Goal: Task Accomplishment & Management: Complete application form

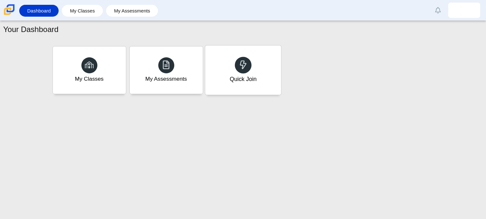
click at [251, 62] on div "Quick Join" at bounding box center [243, 69] width 76 height 49
click at [252, 67] on div "Quick Join" at bounding box center [243, 69] width 76 height 49
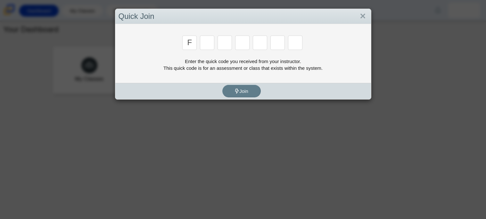
type input "f"
type input "7"
type input "m"
type input "c"
type input "h"
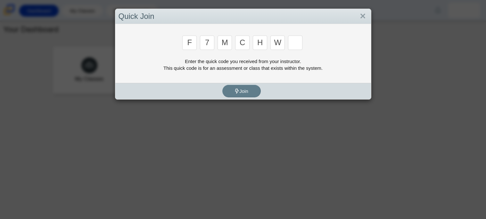
type input "w"
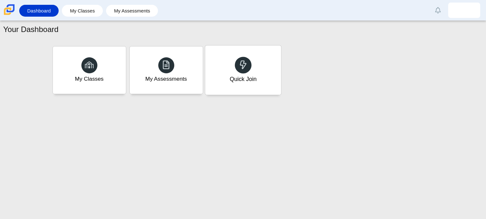
type input "k"
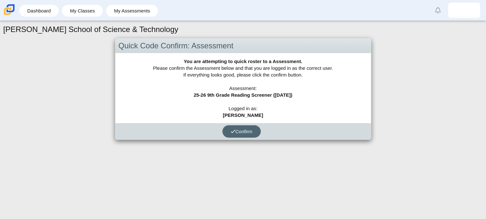
click at [248, 133] on span "Confirm" at bounding box center [242, 131] width 22 height 5
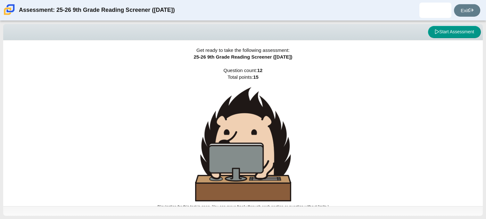
scroll to position [4, 0]
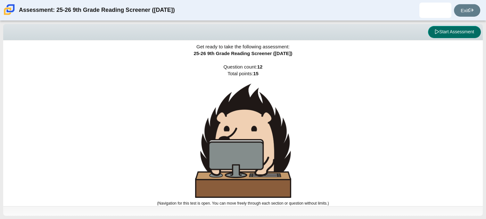
click at [430, 33] on button "Start Assessment" at bounding box center [454, 32] width 53 height 12
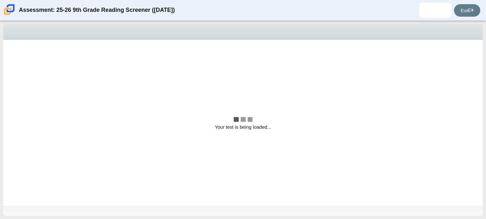
scroll to position [0, 0]
select select "ccc5b315-3c7c-471c-bf90-f22c8299c798"
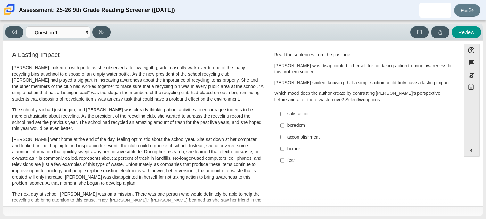
scroll to position [0, 0]
click at [81, 33] on select "Questions Question 1 Question 2 Question 3 Question 4 Question 5 Question 6 Que…" at bounding box center [58, 32] width 64 height 12
click at [178, 163] on p "Scarlett went home at the end of the day, feeling optimistic about the school y…" at bounding box center [137, 161] width 251 height 50
click at [136, 97] on p "Scarlett looked on with pride as she observed a fellow eighth grader casually w…" at bounding box center [137, 83] width 251 height 38
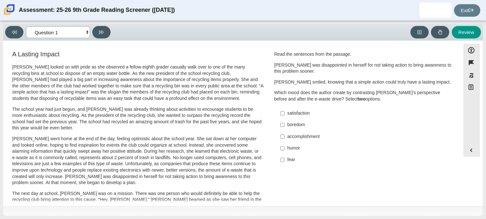
click at [78, 31] on select "Questions Question 1 Question 2 Question 3 Question 4 Question 5 Question 6 Que…" at bounding box center [58, 32] width 64 height 12
click at [77, 31] on select "Questions Question 1 Question 2 Question 3 Question 4 Question 5 Question 6 Que…" at bounding box center [58, 32] width 64 height 12
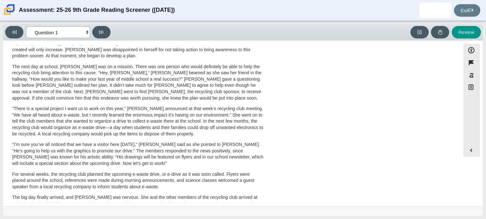
scroll to position [127, 0]
click at [107, 78] on p "The next day at school, Scarlett was on a mission. There was one person who wou…" at bounding box center [137, 84] width 251 height 38
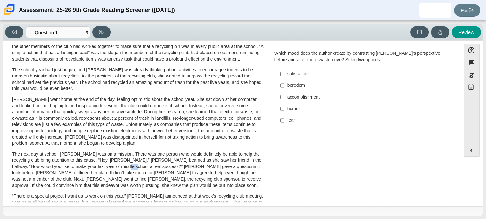
scroll to position [33, 0]
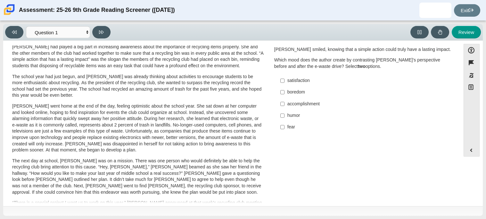
click at [287, 104] on div "accomplishment" at bounding box center [368, 104] width 162 height 6
click at [284, 104] on input "accomplishment accomplishment" at bounding box center [282, 104] width 4 height 12
checkbox input "true"
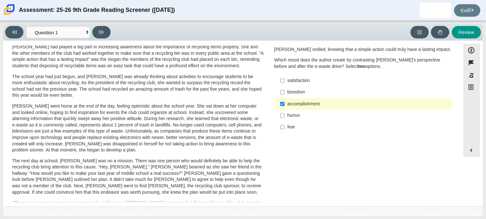
click at [287, 83] on div "satisfaction" at bounding box center [368, 81] width 162 height 6
click at [284, 83] on input "satisfaction satisfaction" at bounding box center [282, 81] width 4 height 12
checkbox input "true"
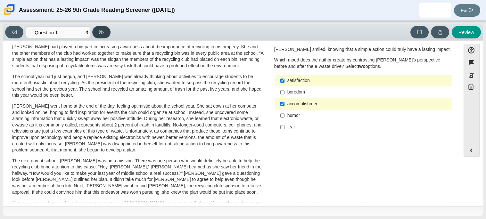
click at [106, 34] on button at bounding box center [101, 32] width 18 height 12
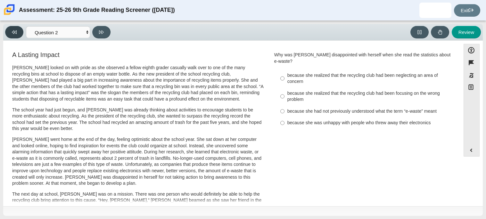
click at [7, 34] on button at bounding box center [14, 32] width 18 height 12
select select "ccc5b315-3c7c-471c-bf90-f22c8299c798"
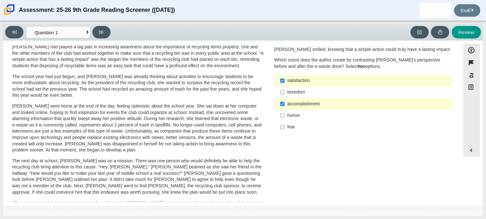
click at [296, 105] on div "accomplishment" at bounding box center [368, 104] width 162 height 6
click at [284, 105] on input "accomplishment accomplishment" at bounding box center [282, 104] width 4 height 12
checkbox input "false"
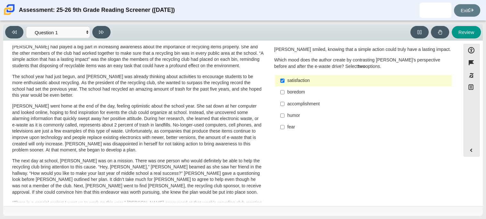
click at [291, 82] on div "satisfaction" at bounding box center [368, 81] width 162 height 6
click at [284, 82] on input "satisfaction satisfaction" at bounding box center [282, 81] width 4 height 12
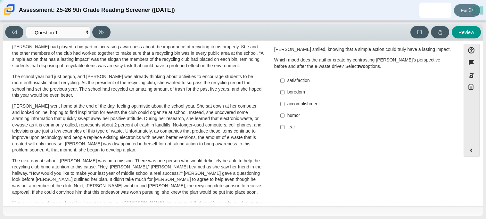
click at [285, 84] on label "satisfaction satisfaction" at bounding box center [364, 81] width 176 height 12
click at [284, 84] on input "satisfaction satisfaction" at bounding box center [282, 81] width 4 height 12
click at [285, 84] on label "satisfaction satisfaction" at bounding box center [364, 81] width 176 height 12
click at [284, 84] on input "satisfaction satisfaction" at bounding box center [282, 81] width 4 height 12
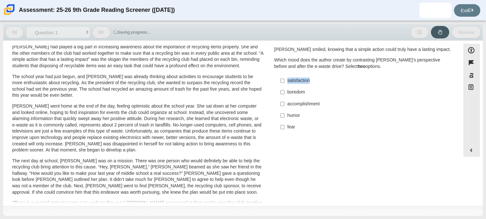
click at [285, 76] on label "satisfaction satisfaction" at bounding box center [364, 81] width 176 height 12
click at [284, 76] on input "satisfaction satisfaction" at bounding box center [282, 81] width 4 height 12
checkbox input "true"
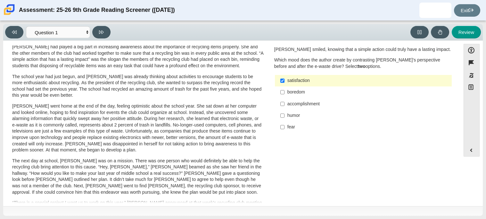
click at [284, 128] on label "fear fear" at bounding box center [364, 127] width 176 height 12
click at [284, 128] on input "fear fear" at bounding box center [282, 127] width 4 height 12
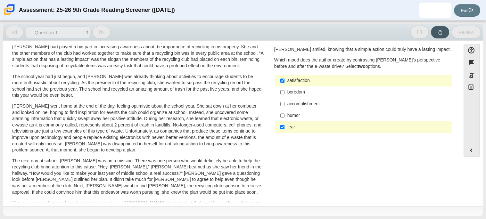
click at [284, 128] on label "fear fear" at bounding box center [364, 127] width 176 height 12
click at [284, 128] on input "fear fear" at bounding box center [282, 127] width 4 height 12
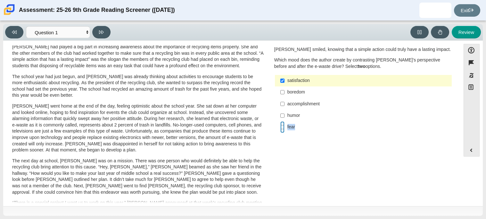
click at [280, 130] on input "fear fear" at bounding box center [282, 127] width 4 height 12
checkbox input "true"
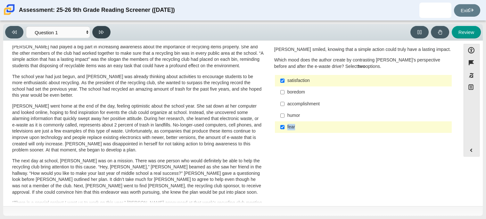
click at [95, 29] on button at bounding box center [101, 32] width 18 height 12
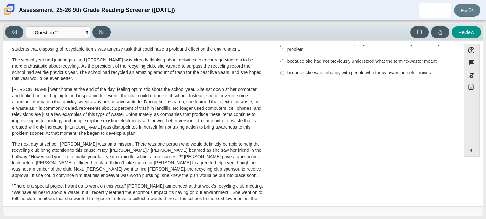
scroll to position [12, 0]
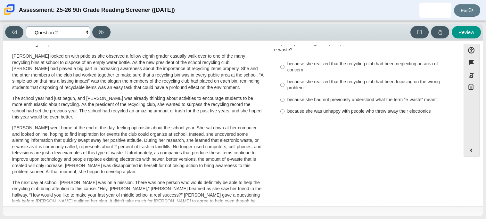
click at [78, 37] on select "Questions Question 1 Question 2 Question 3 Question 4 Question 5 Question 6 Que…" at bounding box center [58, 32] width 64 height 12
click at [129, 63] on p "Scarlett looked on with pride as she observed a fellow eighth grader casually w…" at bounding box center [137, 72] width 251 height 38
click at [80, 36] on select "Questions Question 1 Question 2 Question 3 Question 4 Question 5 Question 6 Que…" at bounding box center [58, 32] width 64 height 12
click at [26, 26] on select "Questions Question 1 Question 2 Question 3 Question 4 Question 5 Question 6 Que…" at bounding box center [58, 32] width 64 height 12
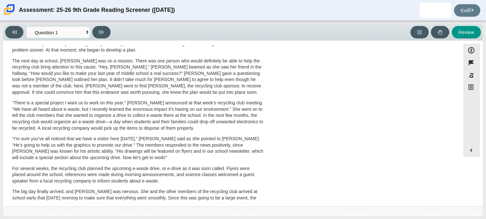
scroll to position [0, 0]
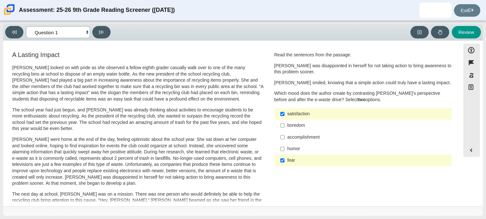
click at [40, 31] on select "Questions Question 1 Question 2 Question 3 Question 4 Question 5 Question 6 Que…" at bounding box center [58, 32] width 64 height 12
select select "0ff64528-ffd7-428d-b192-babfaadd44e8"
click at [26, 26] on select "Questions Question 1 Question 2 Question 3 Question 4 Question 5 Question 6 Que…" at bounding box center [58, 32] width 64 height 12
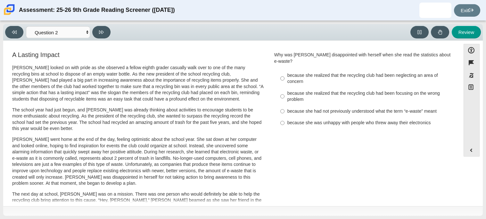
click at [284, 73] on label "because she realized that the recycling club had been neglecting an area of con…" at bounding box center [364, 79] width 176 height 18
click at [284, 73] on input "because she realized that the recycling club had been neglecting an area of con…" at bounding box center [282, 79] width 4 height 18
radio input "true"
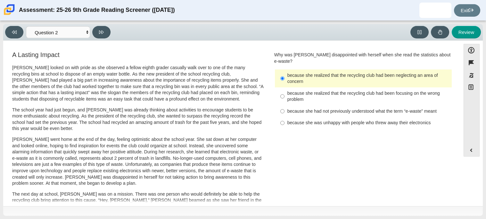
click at [299, 93] on div "because she realized that the recycling club had been focusing on the wrong pro…" at bounding box center [368, 96] width 162 height 12
click at [284, 93] on input "because she realized that the recycling club had been focusing on the wrong pro…" at bounding box center [282, 96] width 4 height 18
radio input "true"
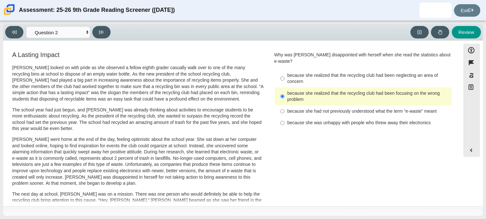
click at [300, 72] on div "because she realized that the recycling club had been neglecting an area of con…" at bounding box center [368, 78] width 162 height 12
click at [284, 70] on input "because she realized that the recycling club had been neglecting an area of con…" at bounding box center [282, 79] width 4 height 18
radio input "true"
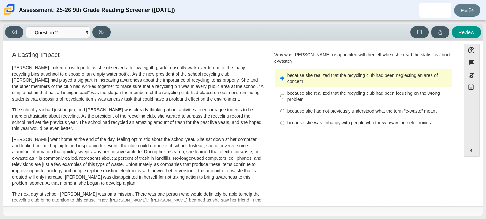
click at [113, 30] on div "Review" at bounding box center [297, 32] width 368 height 12
click at [103, 32] on icon at bounding box center [101, 32] width 5 height 4
select select "7ce3d843-6974-4858-901c-1ff39630e843"
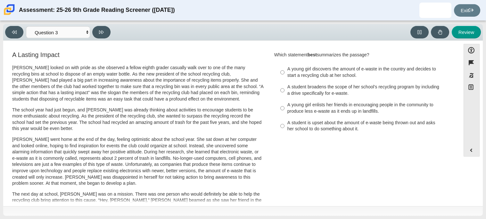
click at [330, 79] on label "A young girl discovers the amount of e-waste in the country and decides to star…" at bounding box center [364, 72] width 176 height 18
click at [284, 79] on input "A young girl discovers the amount of e-waste in the country and decides to star…" at bounding box center [282, 72] width 4 height 18
radio input "true"
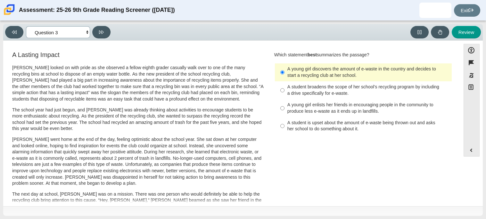
click at [65, 32] on select "Questions Question 1 Question 2 Question 3 Question 4 Question 5 Question 6 Que…" at bounding box center [58, 32] width 64 height 12
click at [26, 26] on select "Questions Question 1 Question 2 Question 3 Question 4 Question 5 Question 6 Que…" at bounding box center [58, 32] width 64 height 12
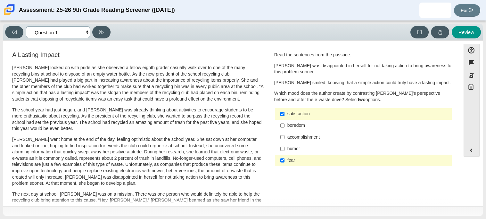
click at [64, 29] on select "Questions Question 1 Question 2 Question 3 Question 4 Question 5 Question 6 Que…" at bounding box center [58, 32] width 64 height 12
click at [26, 26] on select "Questions Question 1 Question 2 Question 3 Question 4 Question 5 Question 6 Que…" at bounding box center [58, 32] width 64 height 12
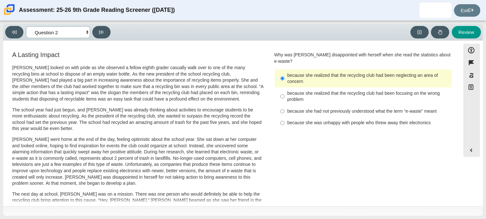
click at [78, 34] on select "Questions Question 1 Question 2 Question 3 Question 4 Question 5 Question 6 Que…" at bounding box center [58, 32] width 64 height 12
click at [26, 26] on select "Questions Question 1 Question 2 Question 3 Question 4 Question 5 Question 6 Que…" at bounding box center [58, 32] width 64 height 12
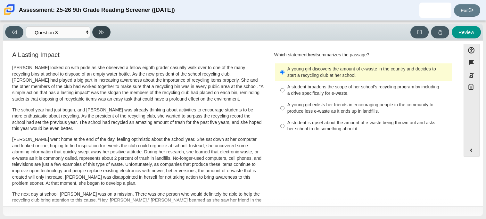
click at [105, 29] on button at bounding box center [101, 32] width 18 height 12
select select "ca9ea0f1-49c5-4bd1-83b0-472c18652b42"
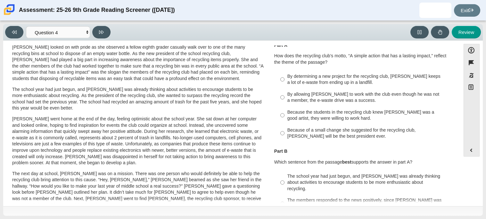
scroll to position [21, 0]
click at [314, 134] on div "Because of a small change she suggested for the recycling club, Scarlett will b…" at bounding box center [368, 133] width 162 height 12
click at [284, 134] on input "Because of a small change she suggested for the recycling club, Scarlett will b…" at bounding box center [282, 133] width 4 height 18
radio input "true"
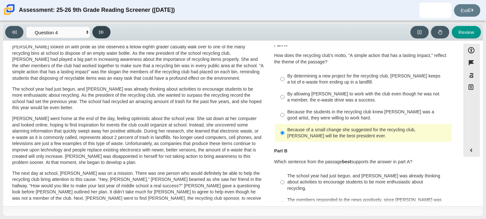
click at [102, 27] on button at bounding box center [101, 32] width 18 height 12
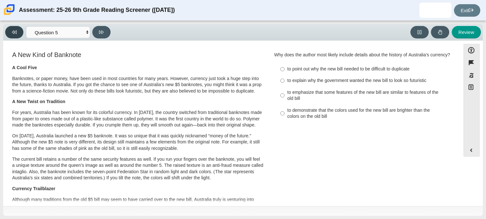
click at [13, 31] on icon at bounding box center [14, 32] width 5 height 5
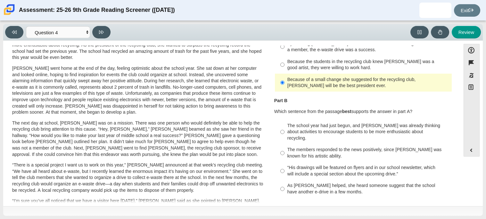
scroll to position [75, 0]
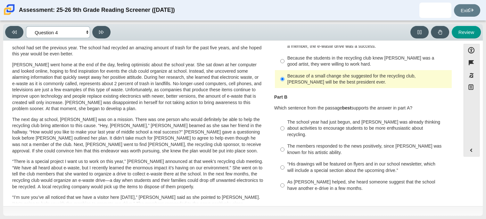
click at [71, 28] on select "Questions Question 1 Question 2 Question 3 Question 4 Question 5 Question 6 Que…" at bounding box center [58, 32] width 64 height 12
click at [26, 26] on select "Questions Question 1 Question 2 Question 3 Question 4 Question 5 Question 6 Que…" at bounding box center [58, 32] width 64 height 12
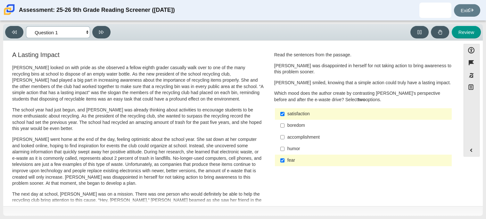
click at [49, 36] on select "Questions Question 1 Question 2 Question 3 Question 4 Question 5 Question 6 Que…" at bounding box center [58, 32] width 64 height 12
click at [26, 26] on select "Questions Question 1 Question 2 Question 3 Question 4 Question 5 Question 6 Que…" at bounding box center [58, 32] width 64 height 12
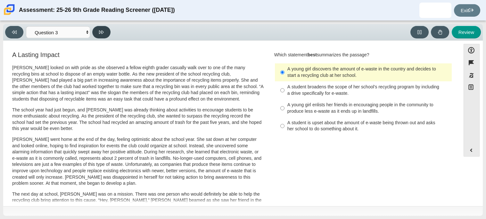
click at [104, 34] on button at bounding box center [101, 32] width 18 height 12
select select "ca9ea0f1-49c5-4bd1-83b0-472c18652b42"
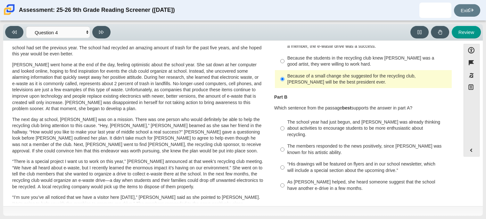
click at [332, 131] on div "The school year had just begun, and Scarlett was already thinking about activit…" at bounding box center [368, 128] width 162 height 19
click at [284, 131] on input "The school year had just begun, and Scarlett was already thinking about activit…" at bounding box center [282, 128] width 4 height 24
radio input "true"
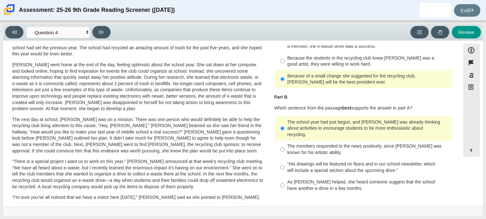
click at [300, 144] on div "The members responded to the news positively, since Juan Carlos was known for h…" at bounding box center [368, 149] width 162 height 12
click at [284, 144] on input "The members responded to the news positively, since Juan Carlos was known for h…" at bounding box center [282, 150] width 4 height 18
radio input "true"
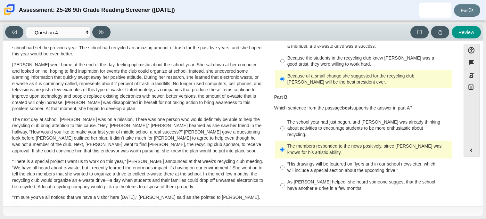
click at [304, 121] on div "The school year had just begun, and Scarlett was already thinking about activit…" at bounding box center [368, 128] width 162 height 19
click at [284, 121] on input "The school year had just begun, and Scarlett was already thinking about activit…" at bounding box center [282, 128] width 4 height 24
radio input "true"
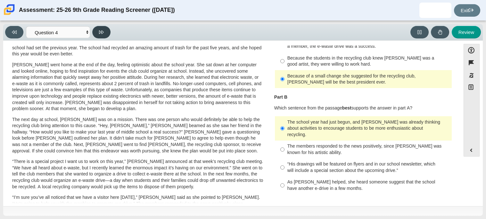
click at [97, 33] on button at bounding box center [101, 32] width 18 height 12
select select "e41f1a79-e29f-4095-8030-a53364015bed"
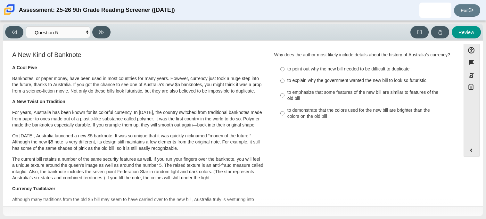
click at [254, 81] on p "Banknotes, or paper money, have been used in most countries for many years. How…" at bounding box center [137, 85] width 251 height 19
click at [164, 167] on p "The current bill retains a number of the same security features as well. If you…" at bounding box center [137, 168] width 251 height 25
click at [309, 97] on div "to emphasize that some features of the new bill are similar to features of the …" at bounding box center [368, 95] width 162 height 12
click at [284, 97] on input "to emphasize that some features of the new bill are similar to features of the …" at bounding box center [282, 95] width 4 height 18
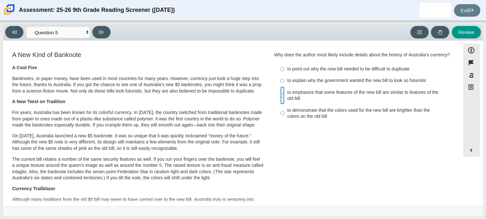
radio input "true"
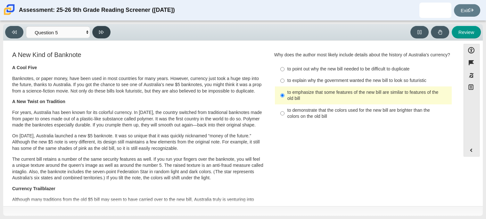
click at [104, 38] on button at bounding box center [101, 32] width 18 height 12
select select "69146e31-7b3d-4a3e-9ce6-f30c24342ae0"
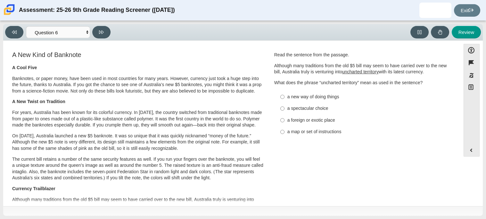
drag, startPoint x: 271, startPoint y: 55, endPoint x: 362, endPoint y: 45, distance: 91.2
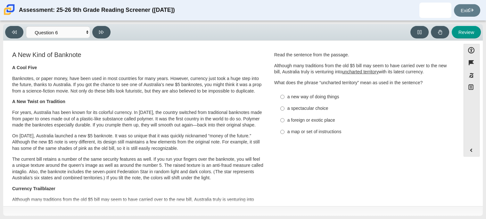
drag, startPoint x: 267, startPoint y: 51, endPoint x: 344, endPoint y: 157, distance: 131.3
click at [362, 73] on u "uncharted territory" at bounding box center [360, 72] width 37 height 6
click at [318, 96] on div "a new way of doing things" at bounding box center [368, 97] width 162 height 6
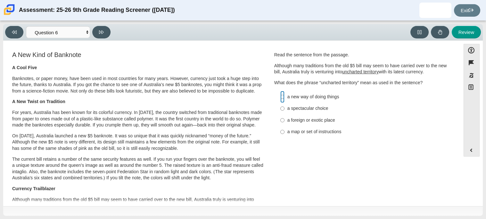
click at [284, 96] on input "a new way of doing things a new way of doing things" at bounding box center [282, 97] width 4 height 12
radio input "true"
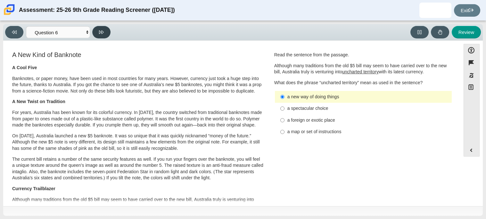
click at [108, 31] on button at bounding box center [101, 32] width 18 height 12
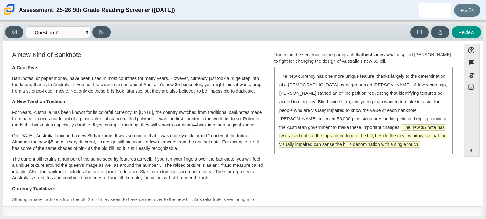
click at [326, 128] on span "The new $5 note has two raised dots at the top and bottom of the bill, beside t…" at bounding box center [362, 136] width 167 height 23
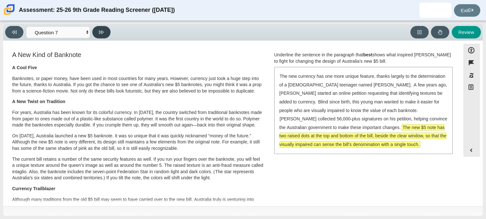
click at [102, 37] on button at bounding box center [101, 32] width 18 height 12
select select "ea8338c2-a6a3-418e-a305-2b963b54a290"
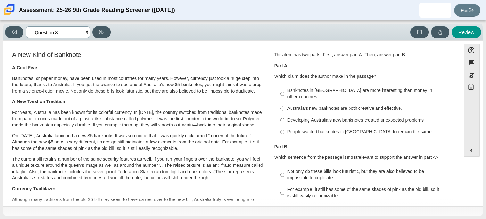
click at [70, 33] on select "Questions Question 1 Question 2 Question 3 Question 4 Question 5 Question 6 Que…" at bounding box center [58, 32] width 64 height 12
click at [69, 33] on select "Questions Question 1 Question 2 Question 3 Question 4 Question 5 Question 6 Que…" at bounding box center [58, 32] width 64 height 12
